Goal: Information Seeking & Learning: Learn about a topic

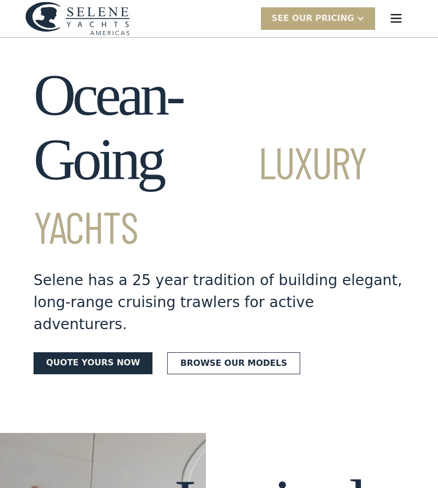
click at [329, 28] on div "SEE Our Pricing" at bounding box center [318, 18] width 114 height 23
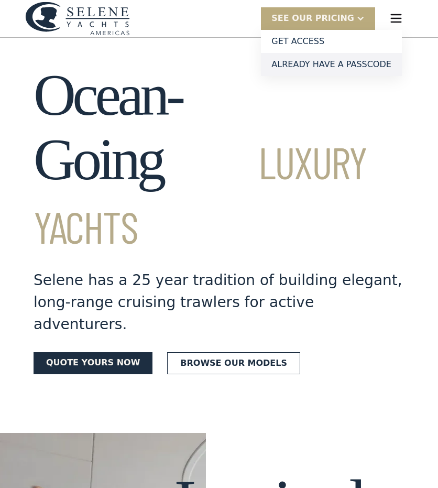
click at [329, 63] on link "Already have a passcode" at bounding box center [331, 64] width 141 height 23
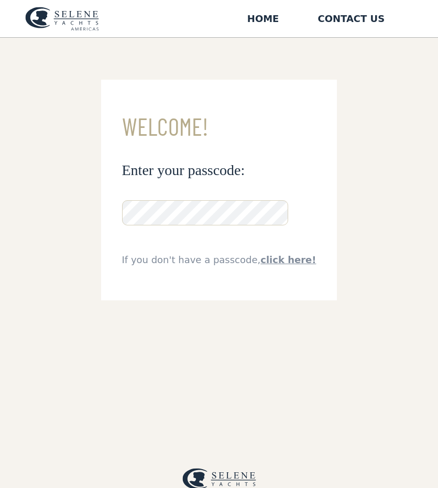
click at [373, 86] on div "**********" at bounding box center [219, 282] width 438 height 488
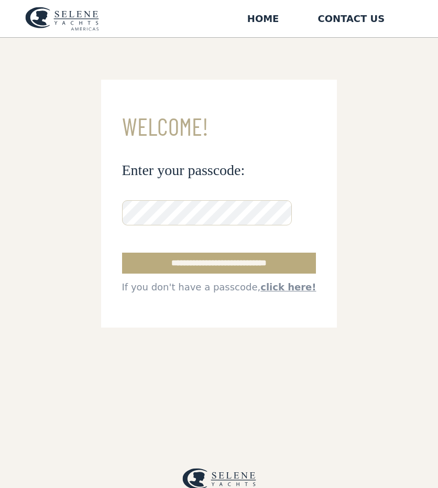
click at [209, 258] on input "**********" at bounding box center [219, 263] width 194 height 21
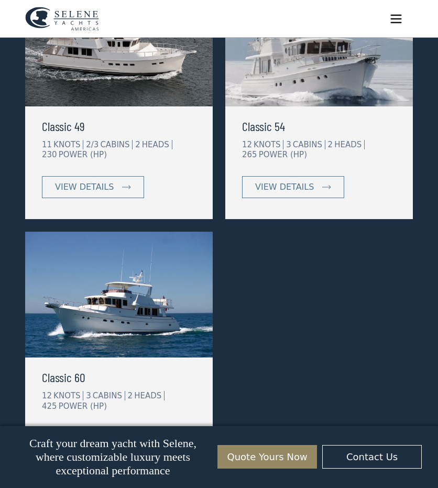
scroll to position [845, 0]
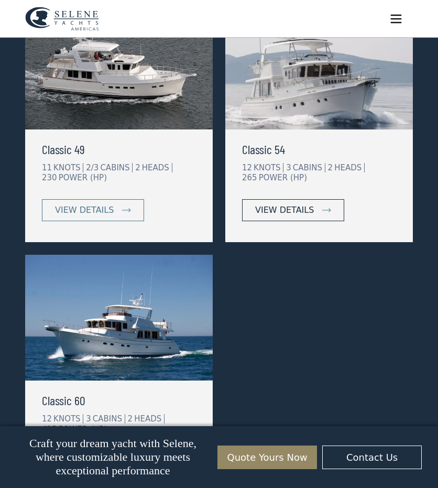
click at [312, 208] on link "view details" at bounding box center [293, 210] width 102 height 22
click at [287, 205] on div "view details" at bounding box center [284, 210] width 59 height 13
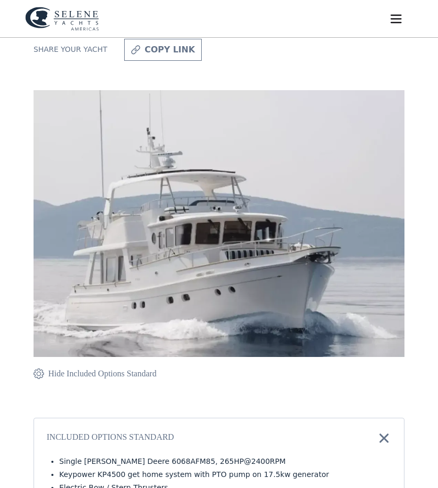
scroll to position [40, 0]
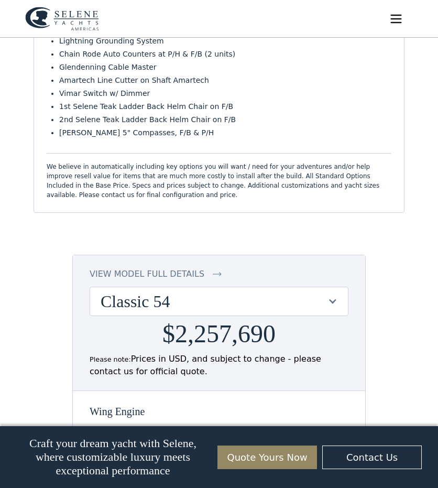
scroll to position [673, 0]
click at [189, 269] on div "view model full details" at bounding box center [147, 273] width 115 height 13
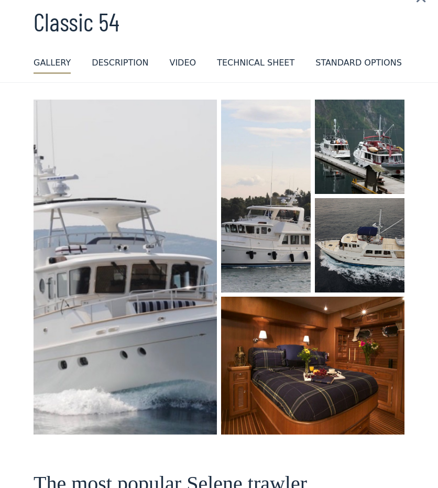
scroll to position [0, 0]
